Goal: Information Seeking & Learning: Find specific fact

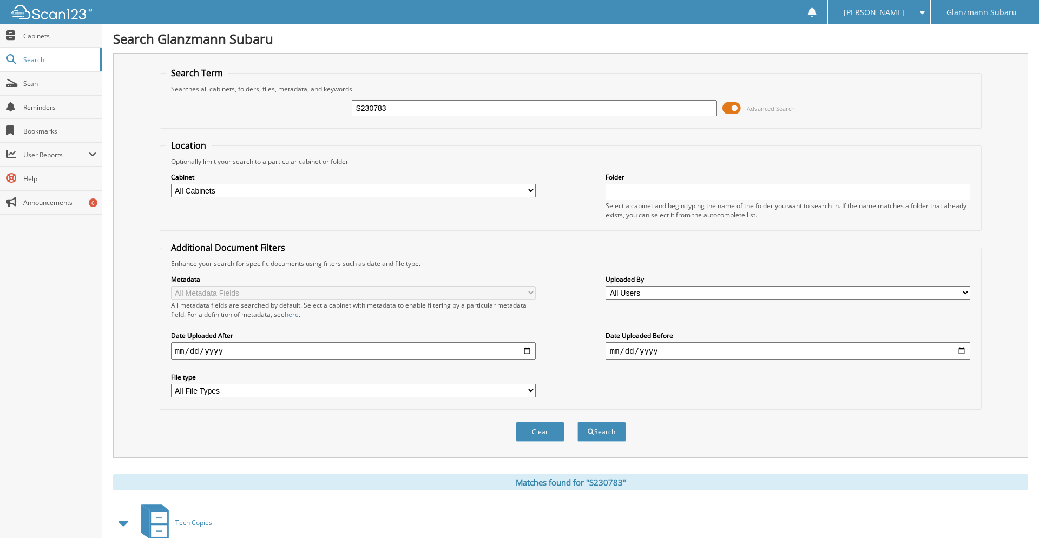
click at [387, 116] on input "S230783" at bounding box center [534, 108] width 365 height 16
type input "p37607"
click at [577, 422] on button "Search" at bounding box center [601, 432] width 49 height 20
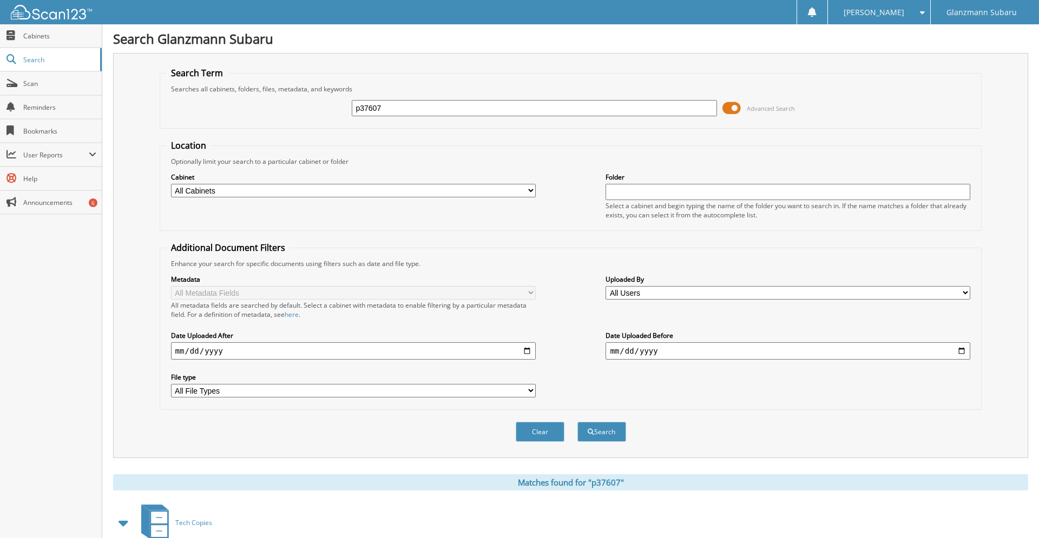
click at [437, 116] on input "p37607" at bounding box center [534, 108] width 365 height 16
type input "s240289"
click at [577, 422] on button "Search" at bounding box center [601, 432] width 49 height 20
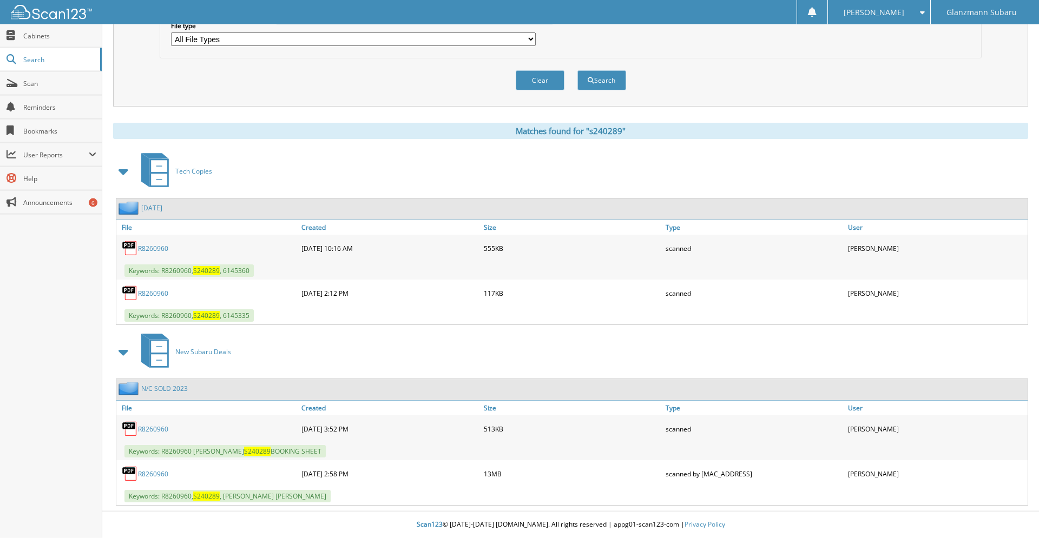
scroll to position [370, 0]
click at [153, 477] on link "R8260960" at bounding box center [153, 474] width 30 height 9
